Goal: Find specific fact: Find specific fact

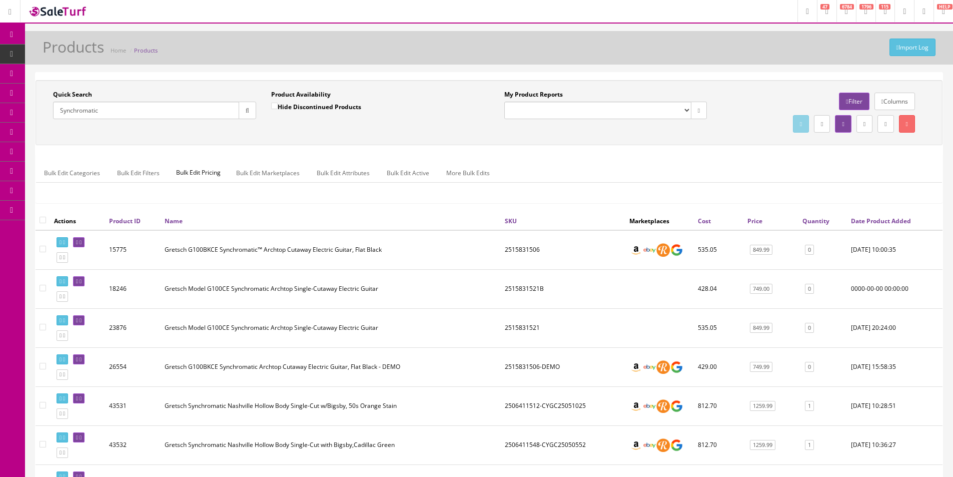
click at [81, 104] on input "Synchromatic" at bounding box center [146, 111] width 186 height 18
type input "American Ultra Avalanche"
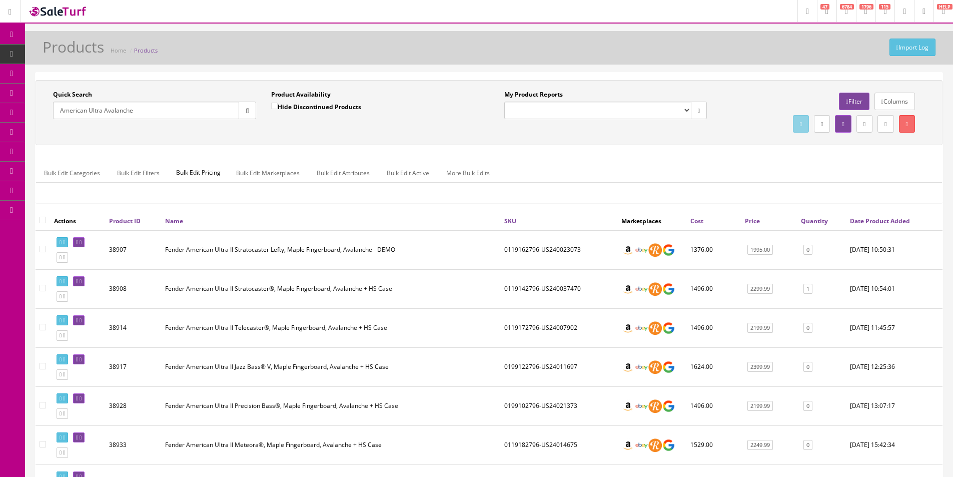
click at [418, 313] on td "Fender American Ultra II Telecaster®, Maple Fingerboard, Avalanche + HS Case" at bounding box center [330, 327] width 339 height 39
click at [421, 314] on td "Fender American Ultra II Telecaster®, Maple Fingerboard, Avalanche + HS Case" at bounding box center [330, 327] width 339 height 39
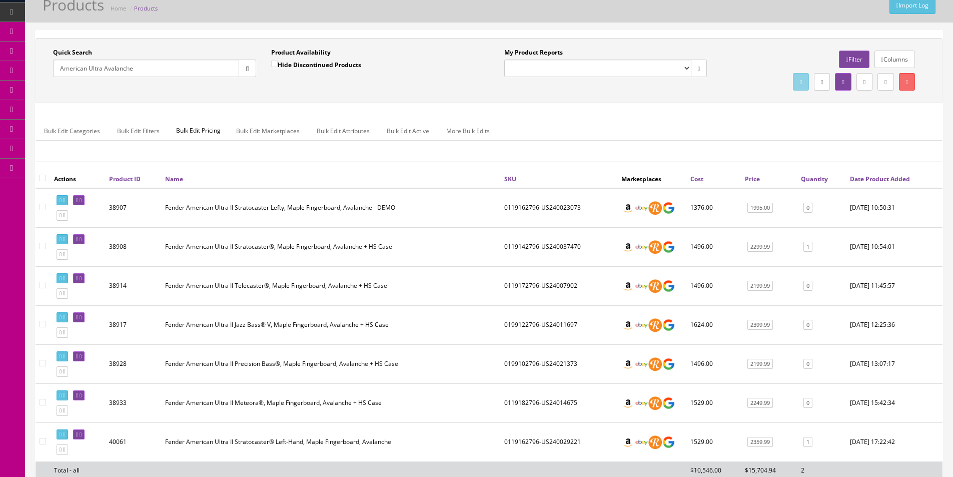
scroll to position [156, 0]
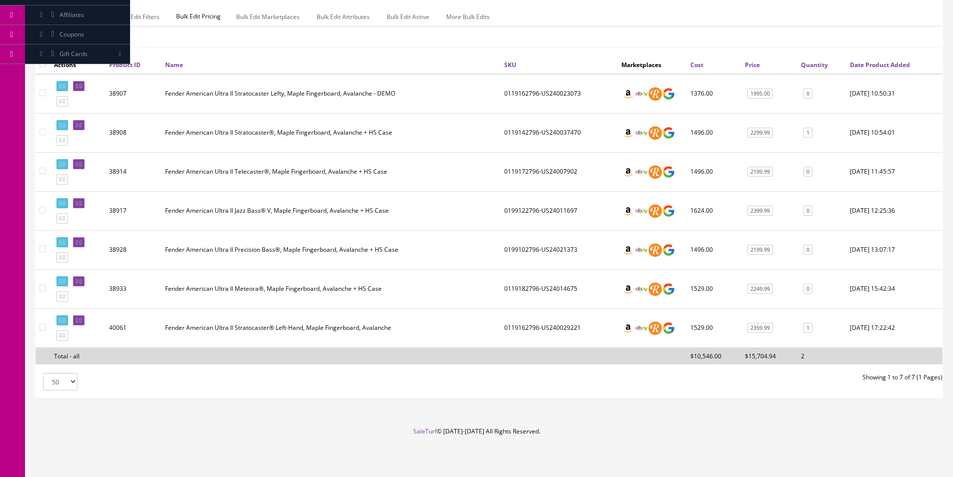
click at [507, 327] on td "0119162796-US240029221" at bounding box center [558, 327] width 117 height 39
copy td "0119162796"
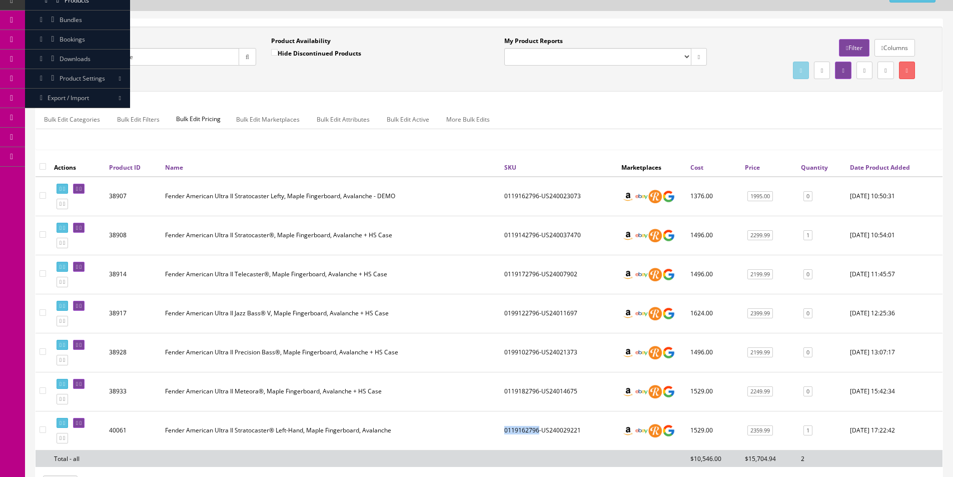
scroll to position [0, 0]
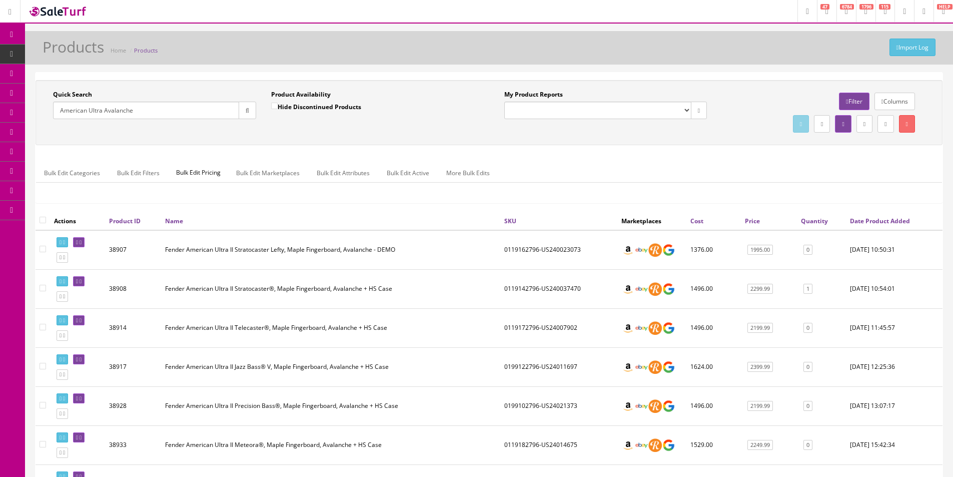
click at [58, 115] on icon at bounding box center [53, 112] width 11 height 8
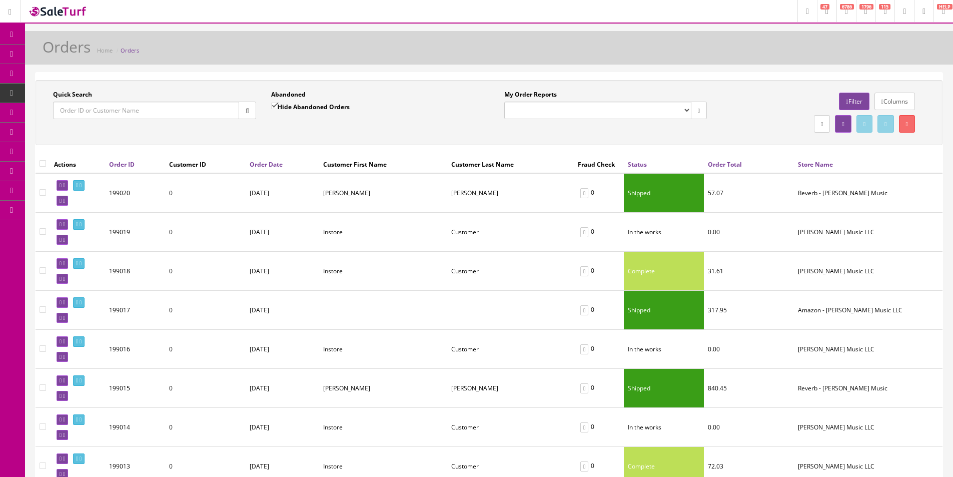
click at [19, 29] on link "Dashboard" at bounding box center [12, 35] width 25 height 20
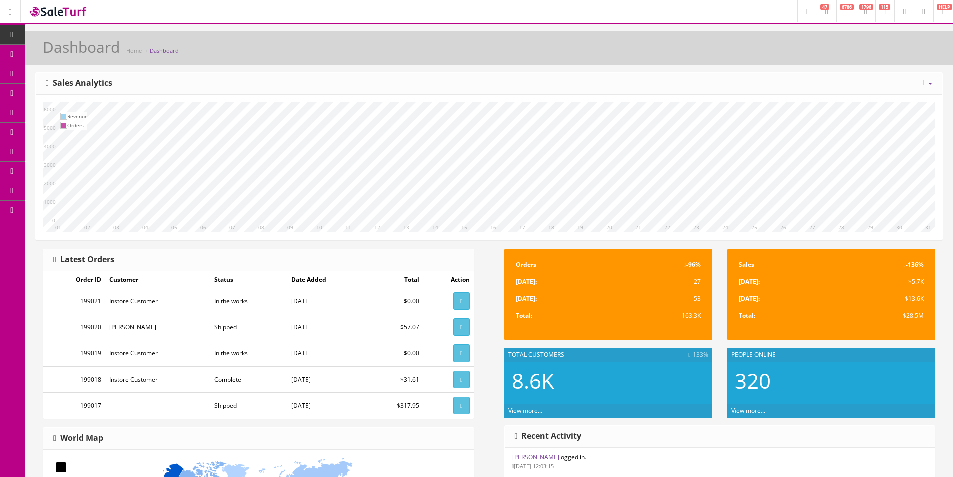
click at [3, 29] on link "Dashboard" at bounding box center [12, 35] width 25 height 20
click at [626, 61] on div "Dashboard Home Dashboard" at bounding box center [489, 51] width 913 height 24
